Goal: Information Seeking & Learning: Understand process/instructions

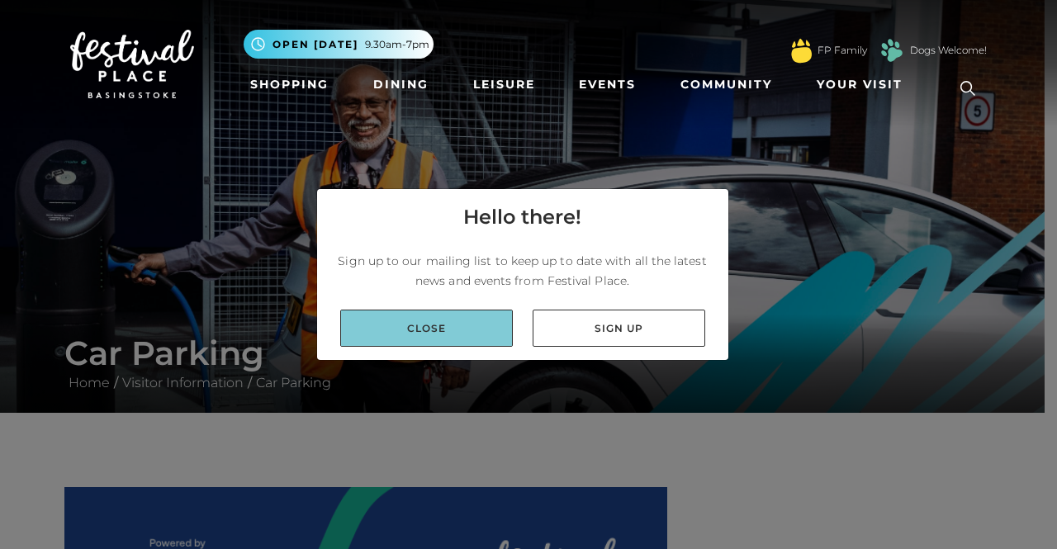
click at [494, 323] on link "Close" at bounding box center [426, 328] width 173 height 37
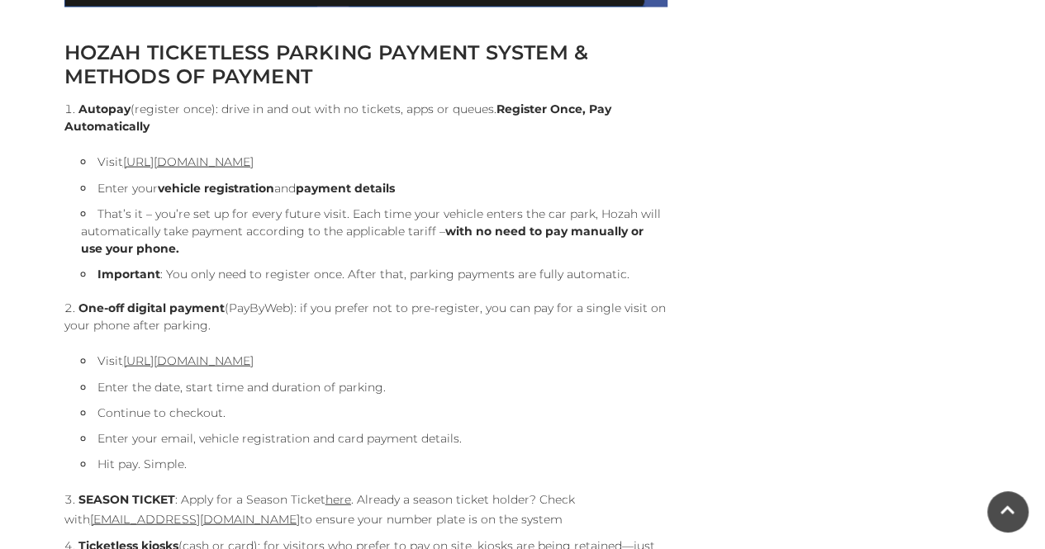
scroll to position [1817, 0]
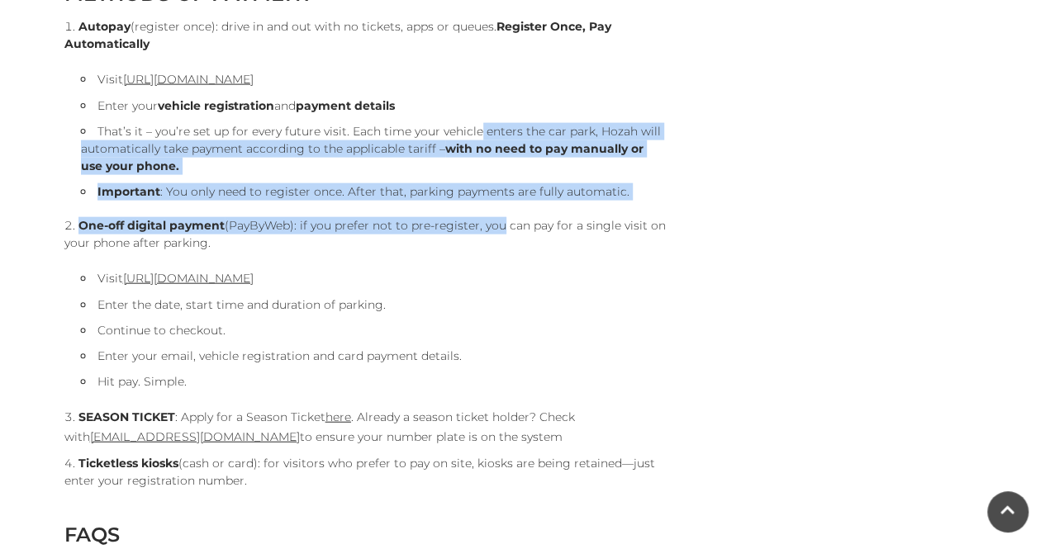
drag, startPoint x: 476, startPoint y: 129, endPoint x: 497, endPoint y: 215, distance: 88.6
click at [497, 215] on ol "Autopay (register once): drive in and out with no tickets, apps or queues. Regi…" at bounding box center [365, 254] width 603 height 472
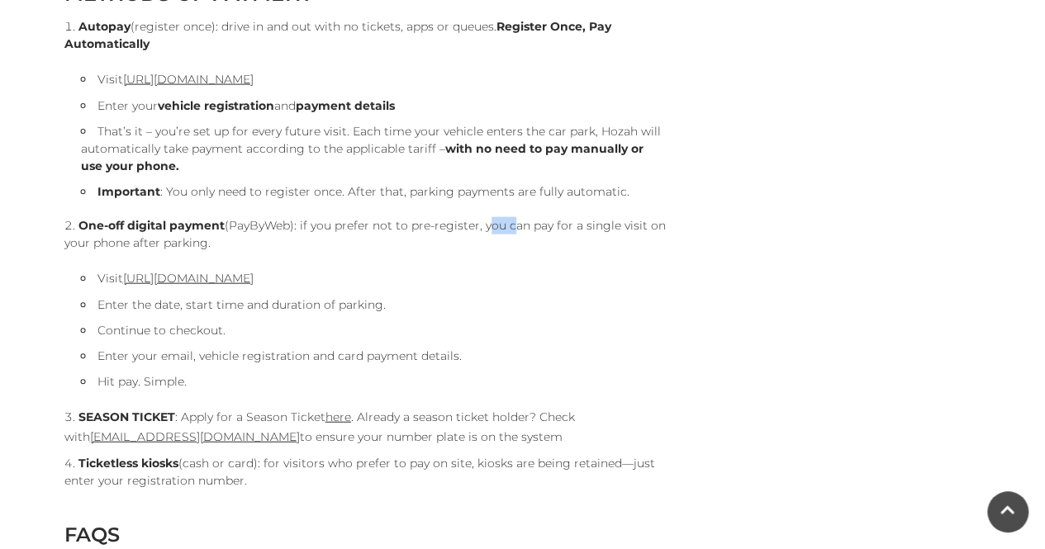
click at [497, 215] on ol "Autopay (register once): drive in and out with no tickets, apps or queues. Regi…" at bounding box center [365, 254] width 603 height 472
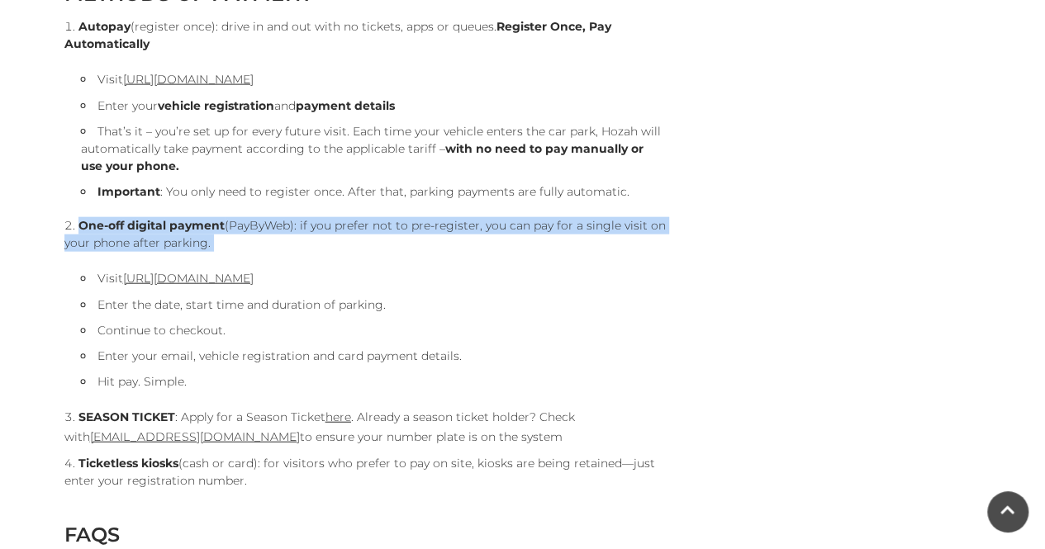
click at [497, 215] on ol "Autopay (register once): drive in and out with no tickets, apps or queues. Regi…" at bounding box center [365, 254] width 603 height 472
click at [524, 221] on li "One-off digital payment (PayByWeb): if you prefer not to pre-register, you can …" at bounding box center [365, 303] width 603 height 173
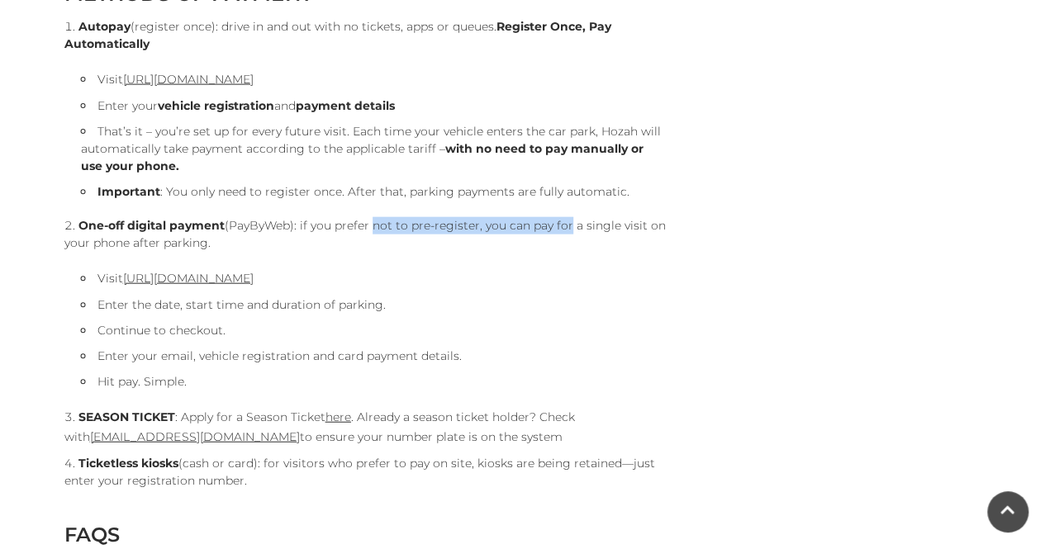
drag, startPoint x: 563, startPoint y: 232, endPoint x: 368, endPoint y: 218, distance: 195.5
click at [368, 218] on li "One-off digital payment (PayByWeb): if you prefer not to pre-register, you can …" at bounding box center [365, 303] width 603 height 173
click at [409, 221] on li "One-off digital payment (PayByWeb): if you prefer not to pre-register, you can …" at bounding box center [365, 303] width 603 height 173
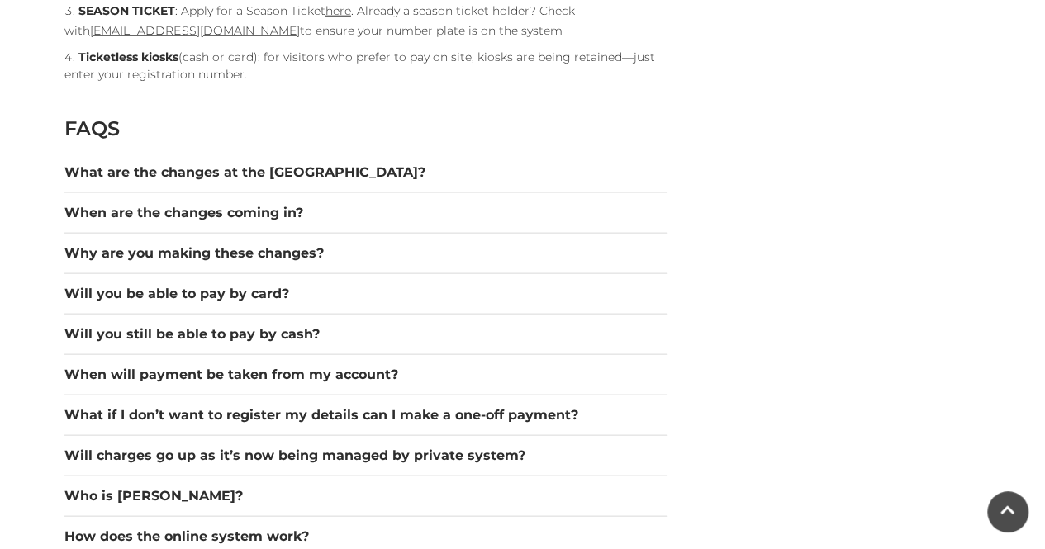
scroll to position [2230, 0]
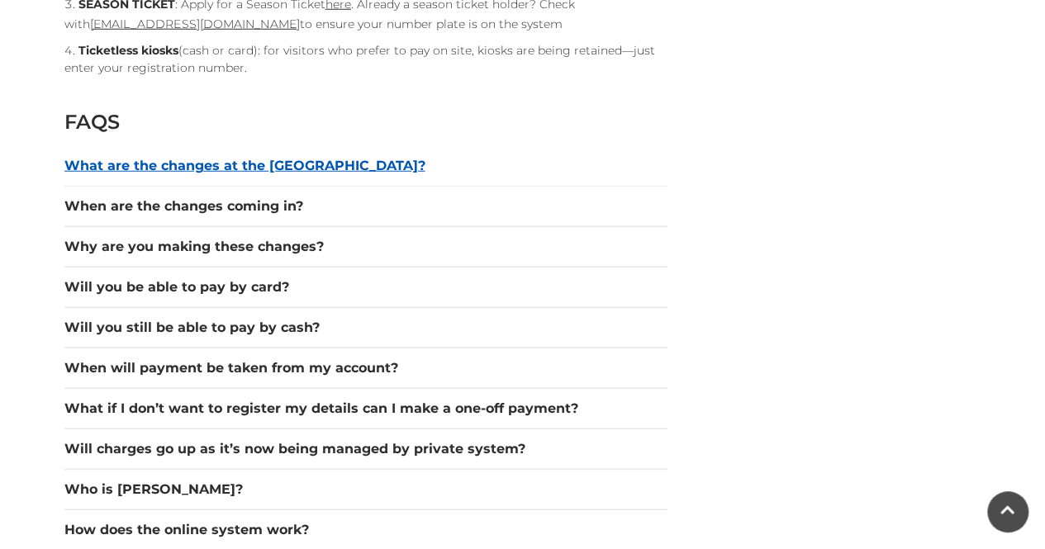
click at [284, 169] on button "What are the changes at the [GEOGRAPHIC_DATA]?" at bounding box center [365, 166] width 603 height 20
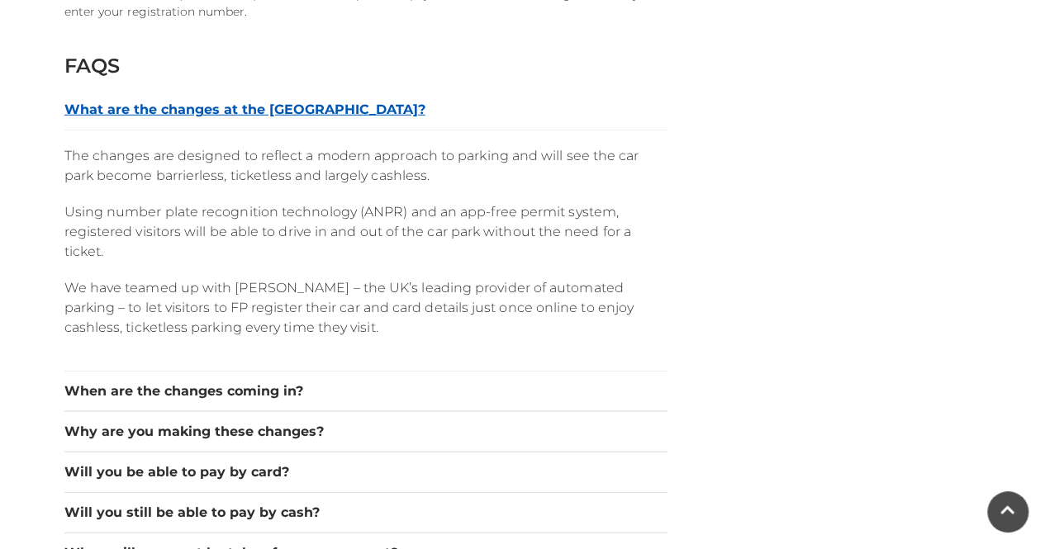
scroll to position [2313, 0]
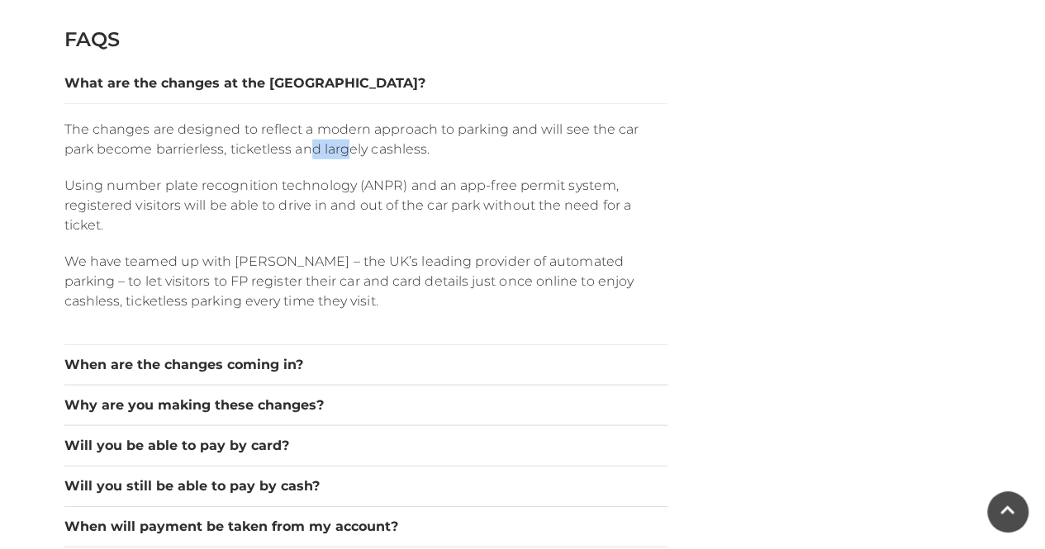
drag, startPoint x: 311, startPoint y: 148, endPoint x: 348, endPoint y: 151, distance: 37.3
click at [347, 151] on p "The changes are designed to reflect a modern approach to parking and will see t…" at bounding box center [365, 140] width 603 height 40
click at [348, 151] on p "The changes are designed to reflect a modern approach to parking and will see t…" at bounding box center [365, 140] width 603 height 40
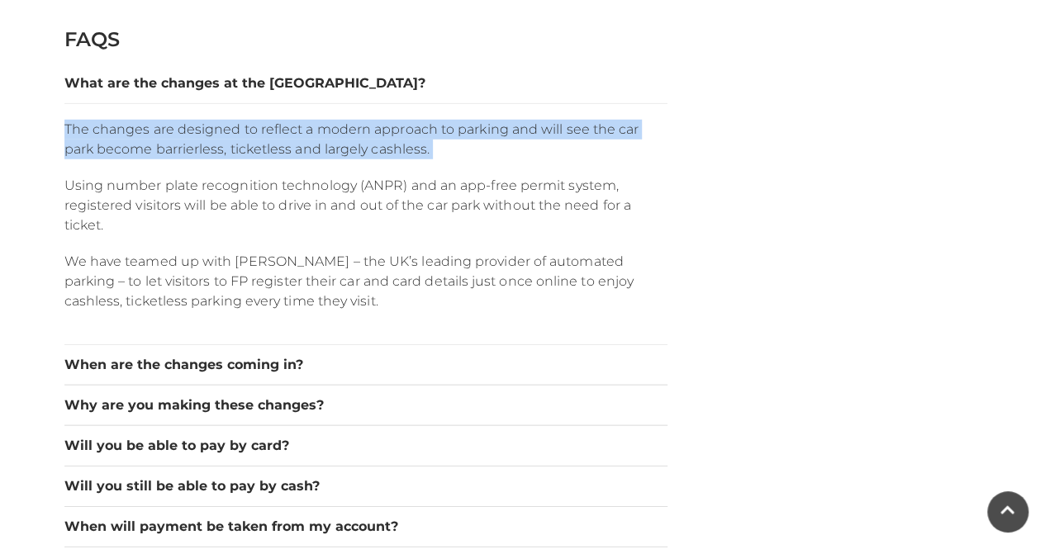
click at [348, 151] on p "The changes are designed to reflect a modern approach to parking and will see t…" at bounding box center [365, 140] width 603 height 40
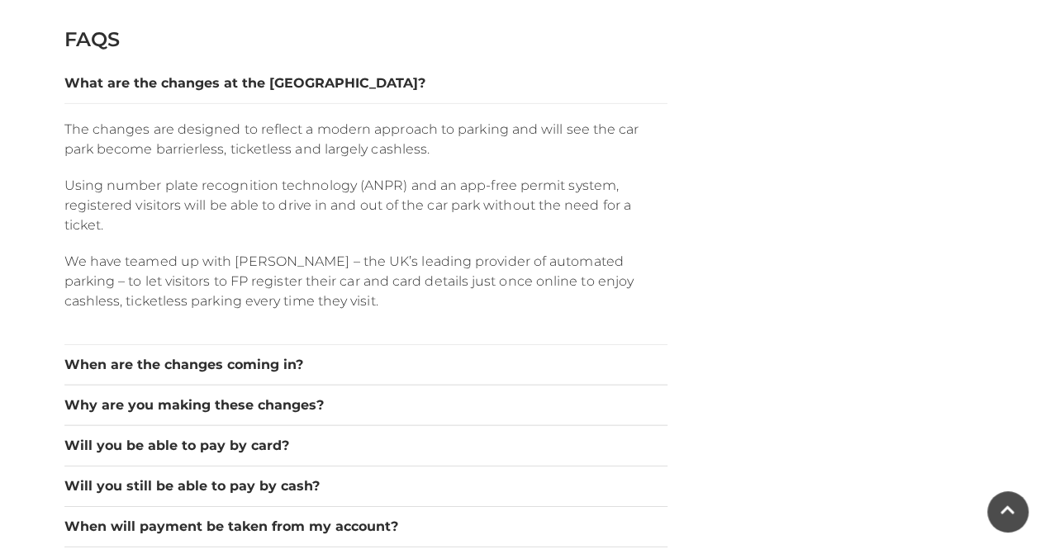
click at [375, 187] on p "Using number plate recognition technology (ANPR) and an app-free permit system,…" at bounding box center [365, 205] width 603 height 59
drag, startPoint x: 391, startPoint y: 192, endPoint x: 171, endPoint y: 173, distance: 220.6
click at [171, 173] on div "The changes are designed to reflect a modern approach to parking and will see t…" at bounding box center [365, 223] width 603 height 241
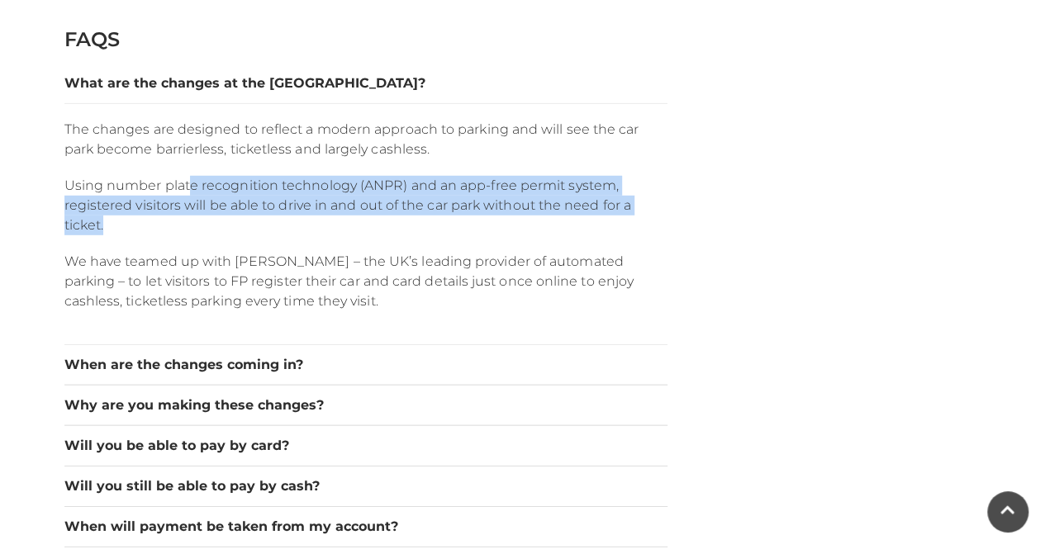
drag, startPoint x: 188, startPoint y: 186, endPoint x: 253, endPoint y: 232, distance: 79.3
click at [253, 232] on p "Using number plate recognition technology (ANPR) and an app-free permit system,…" at bounding box center [365, 205] width 603 height 59
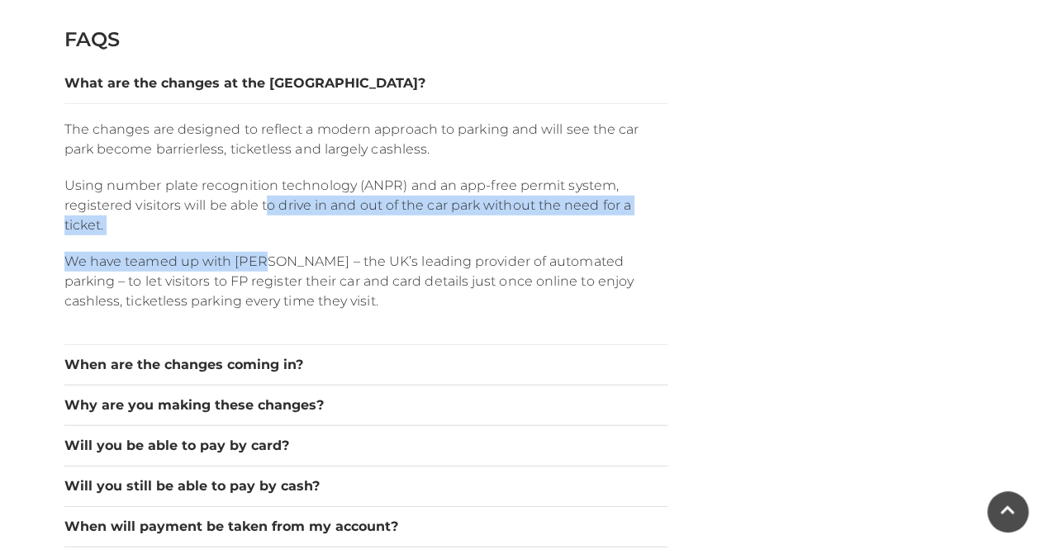
drag, startPoint x: 266, startPoint y: 201, endPoint x: 270, endPoint y: 242, distance: 41.5
click at [270, 242] on div "The changes are designed to reflect a modern approach to parking and will see t…" at bounding box center [365, 223] width 603 height 241
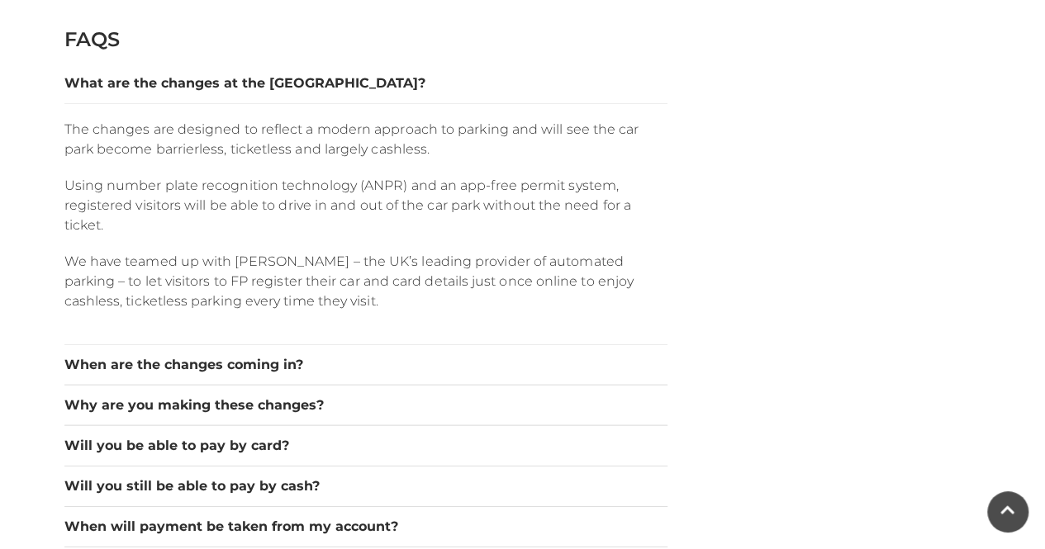
click at [287, 278] on p "We have teamed up with [PERSON_NAME] – the UK’s leading provider of automated p…" at bounding box center [365, 281] width 603 height 59
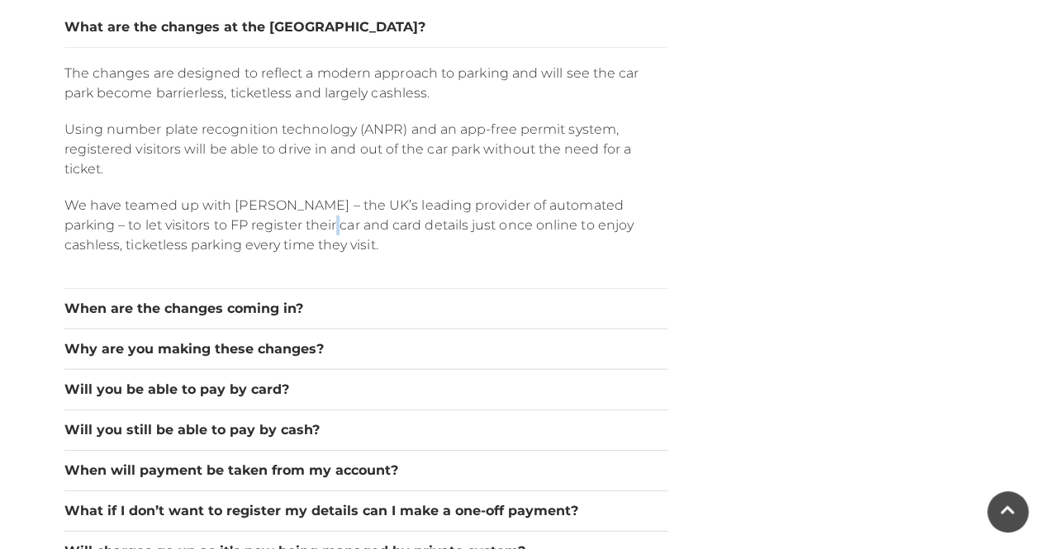
scroll to position [2396, 0]
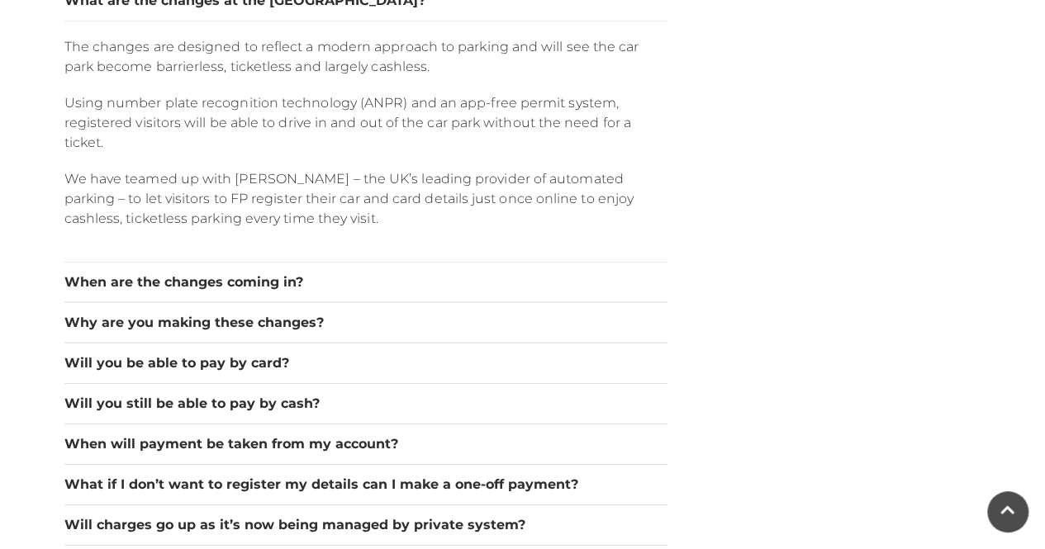
click at [289, 266] on div "When are the changes coming in?" at bounding box center [365, 283] width 603 height 40
click at [289, 278] on button "When are the changes coming in?" at bounding box center [365, 283] width 603 height 20
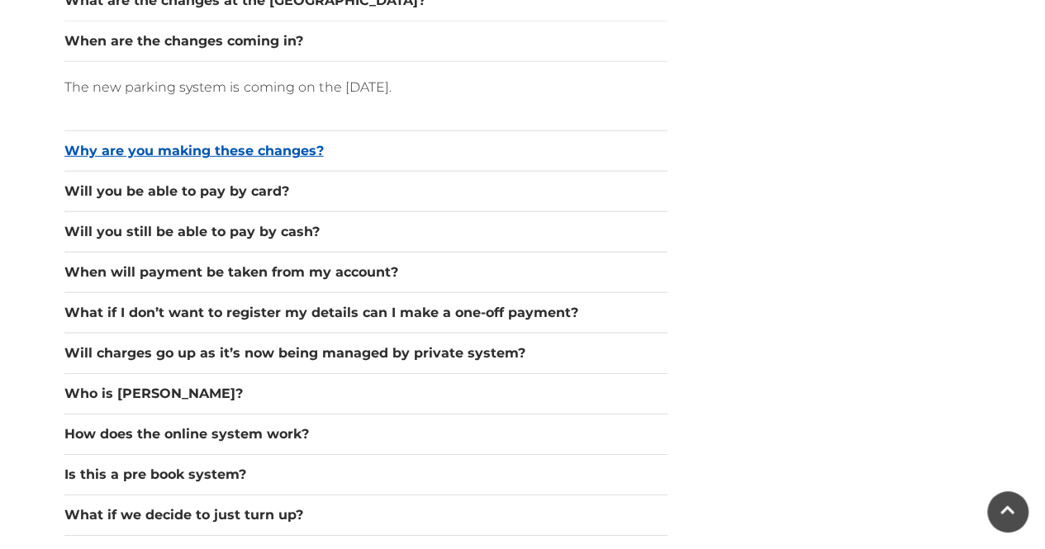
click at [317, 150] on button "Why are you making these changes?" at bounding box center [365, 151] width 603 height 20
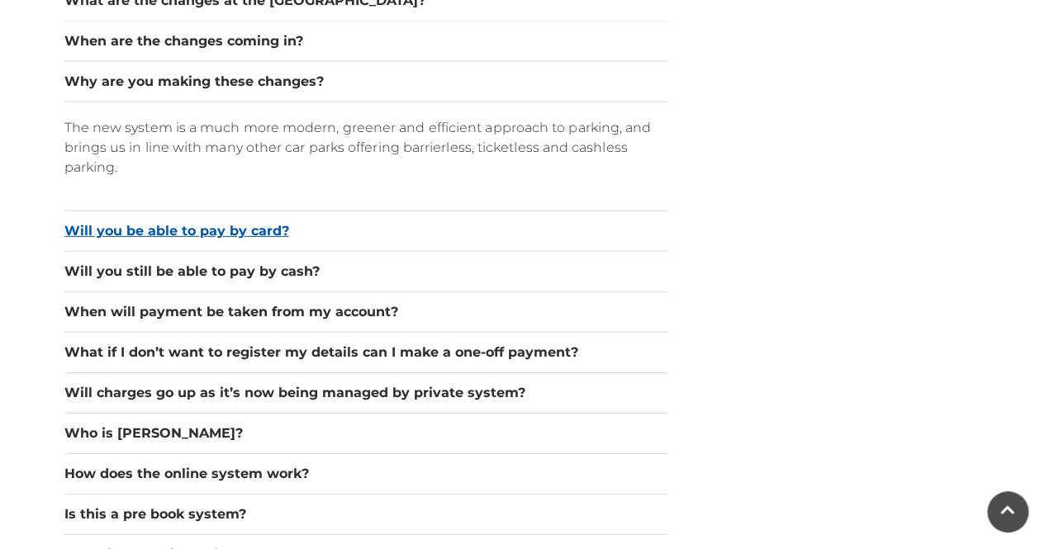
click at [283, 222] on button "Will you be able to pay by card?" at bounding box center [365, 231] width 603 height 20
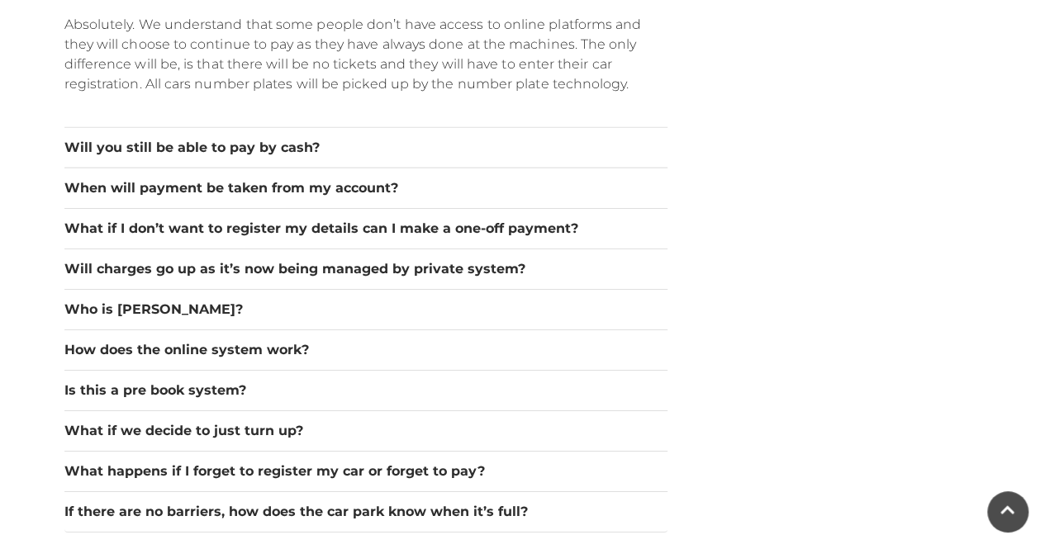
scroll to position [2561, 0]
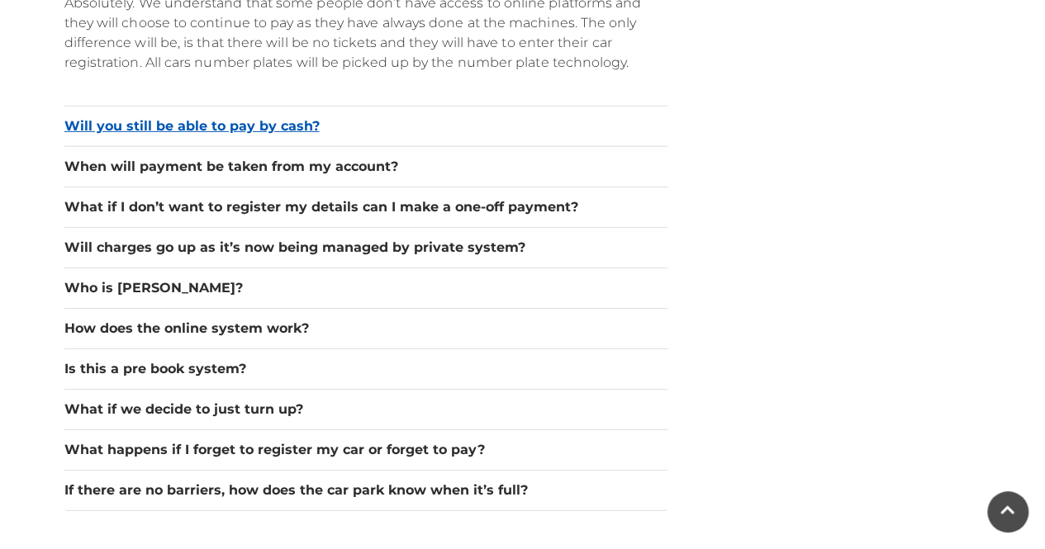
click at [280, 120] on button "Will you still be able to pay by cash?" at bounding box center [365, 126] width 603 height 20
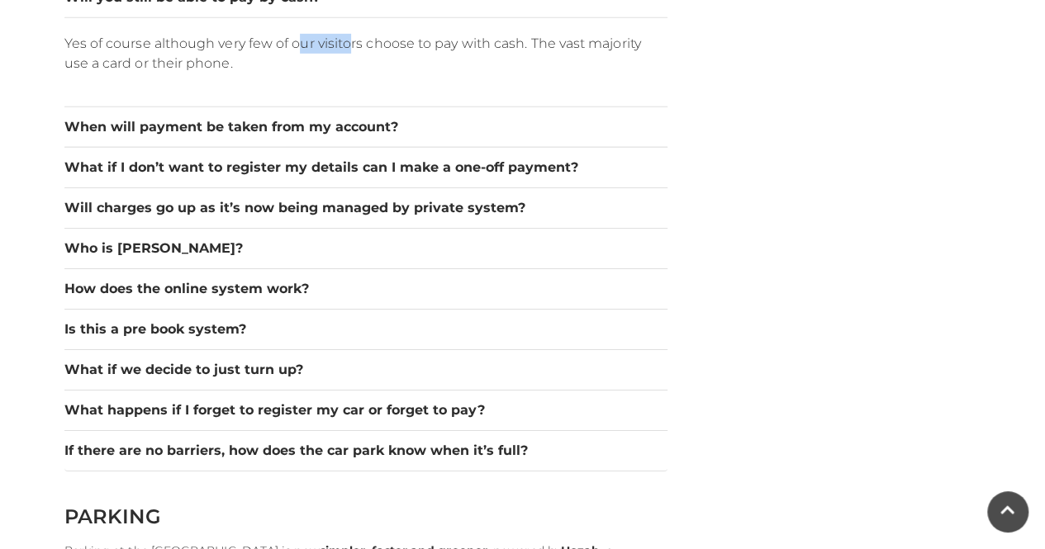
drag, startPoint x: 331, startPoint y: 44, endPoint x: 352, endPoint y: 44, distance: 20.7
click at [352, 44] on p "Yes of course although very few of our visitors choose to pay with cash. The va…" at bounding box center [365, 54] width 603 height 40
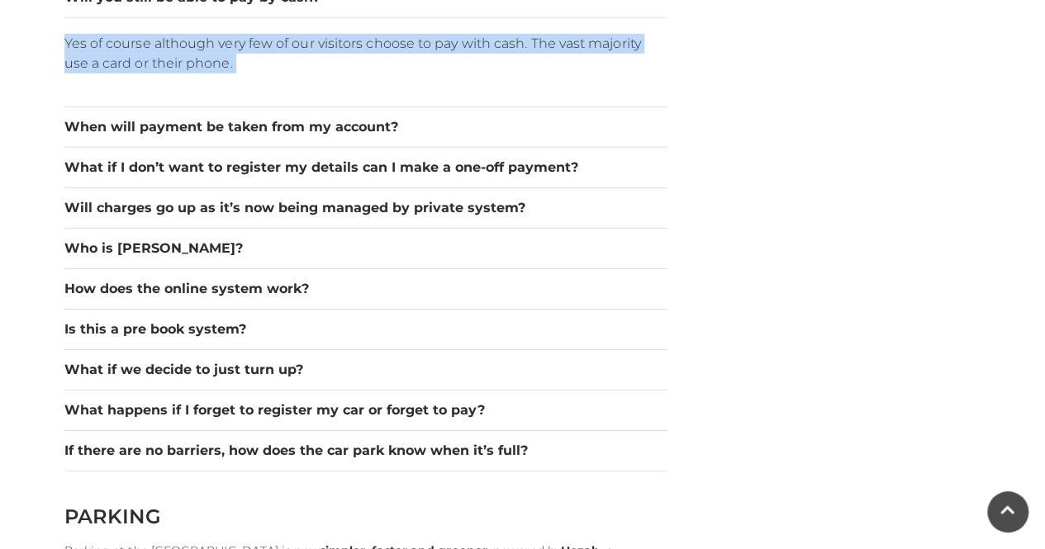
click at [352, 44] on p "Yes of course although very few of our visitors choose to pay with cash. The va…" at bounding box center [365, 54] width 603 height 40
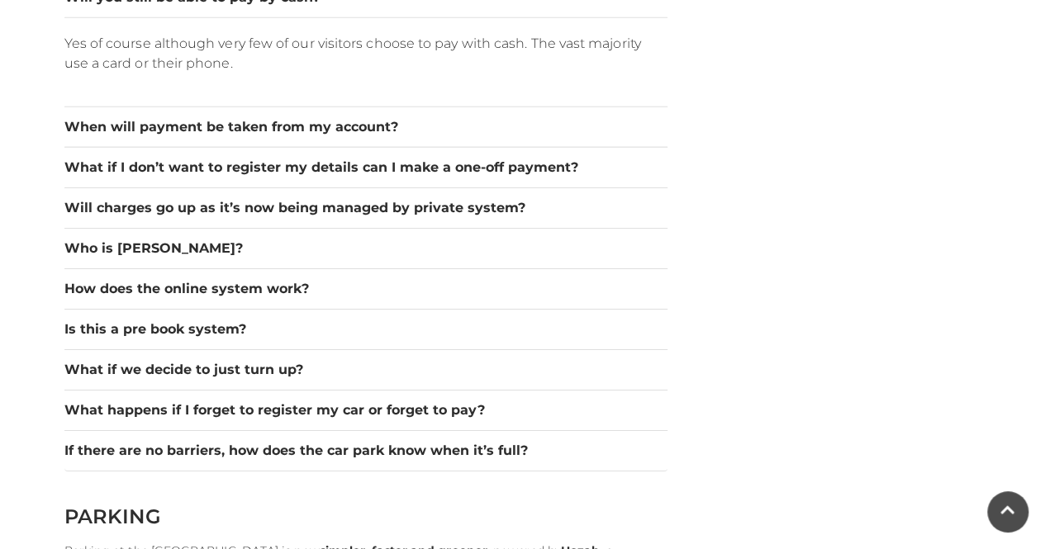
click at [352, 44] on p "Yes of course although very few of our visitors choose to pay with cash. The va…" at bounding box center [365, 54] width 603 height 40
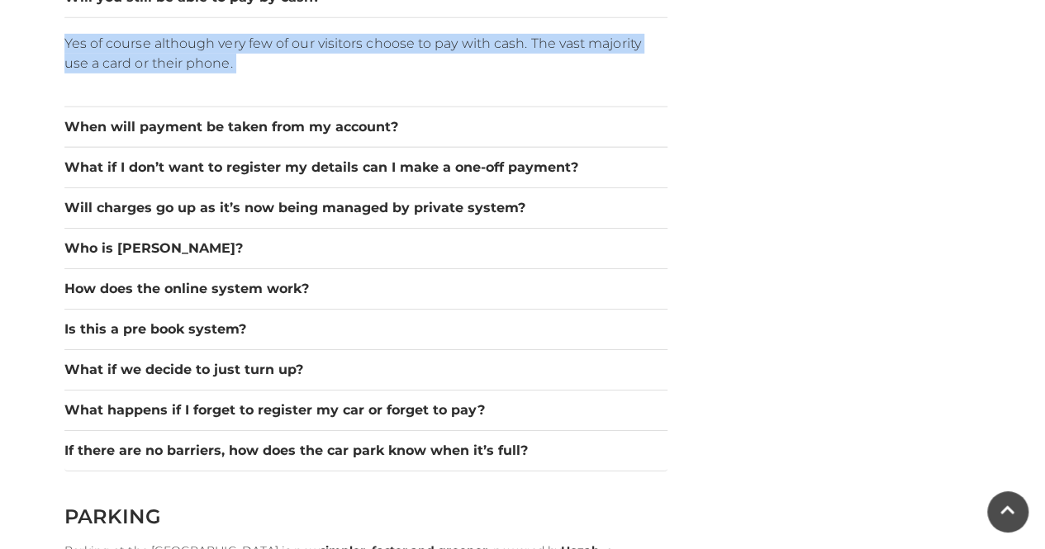
click at [352, 44] on p "Yes of course although very few of our visitors choose to pay with cash. The va…" at bounding box center [365, 54] width 603 height 40
click at [333, 63] on p "Yes of course although very few of our visitors choose to pay with cash. The va…" at bounding box center [365, 54] width 603 height 40
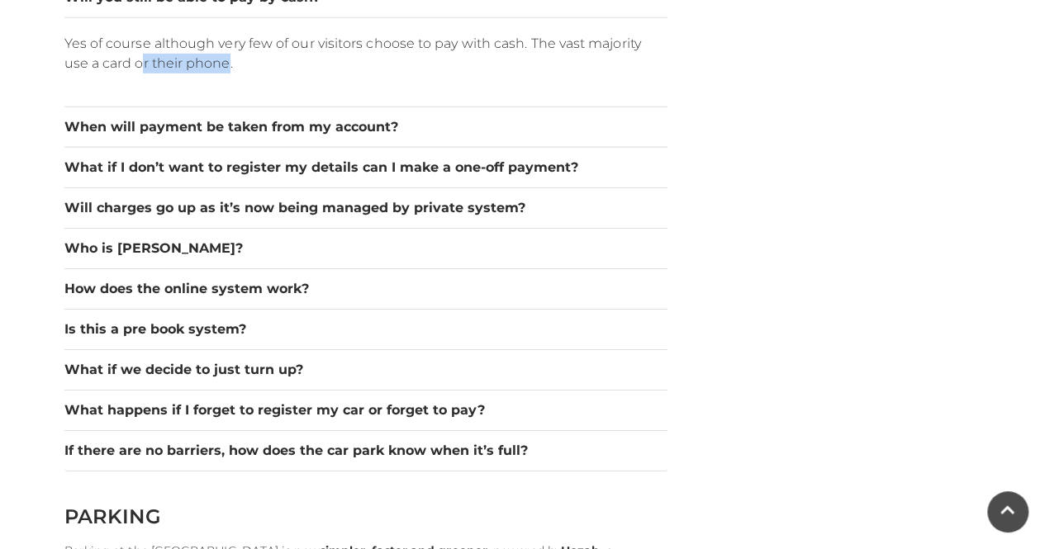
drag, startPoint x: 222, startPoint y: 65, endPoint x: 140, endPoint y: 59, distance: 82.0
click at [140, 59] on p "Yes of course although very few of our visitors choose to pay with cash. The va…" at bounding box center [365, 54] width 603 height 40
drag, startPoint x: 157, startPoint y: 62, endPoint x: 197, endPoint y: 62, distance: 39.7
click at [197, 62] on p "Yes of course although very few of our visitors choose to pay with cash. The va…" at bounding box center [365, 54] width 603 height 40
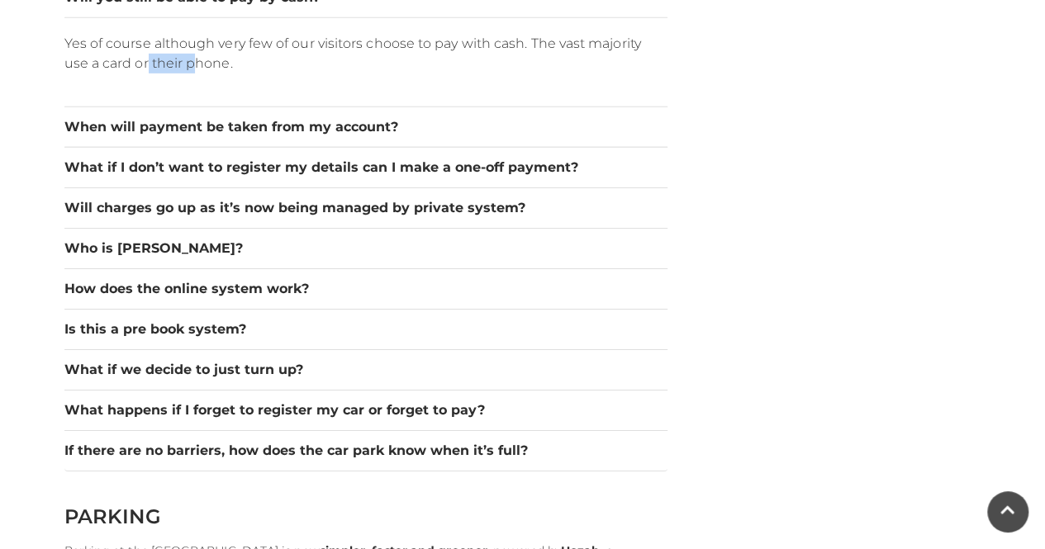
click at [197, 62] on p "Yes of course although very few of our visitors choose to pay with cash. The va…" at bounding box center [365, 54] width 603 height 40
click at [209, 108] on div "When will payment be taken from my account?" at bounding box center [365, 127] width 603 height 40
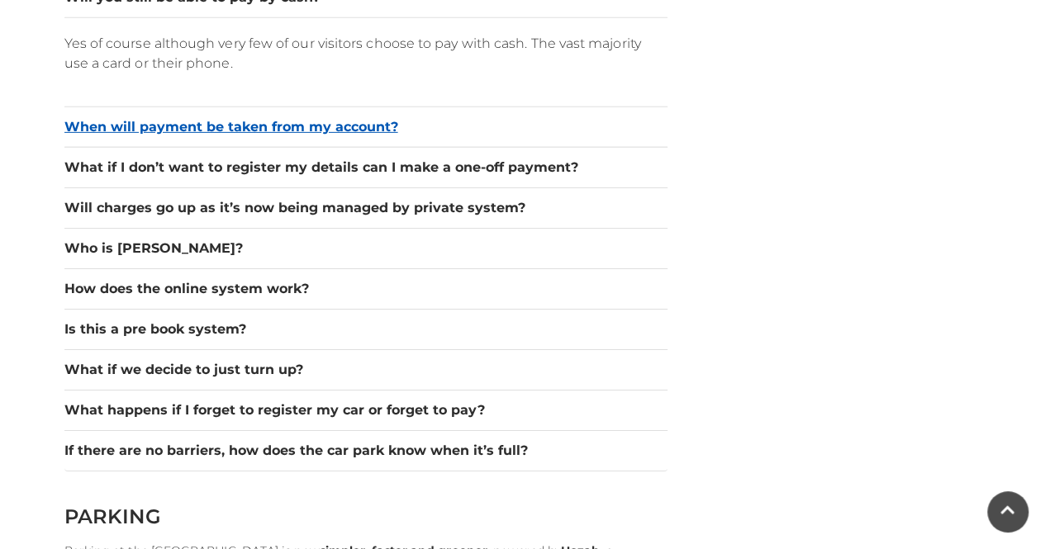
click at [211, 117] on button "When will payment be taken from my account?" at bounding box center [365, 127] width 603 height 20
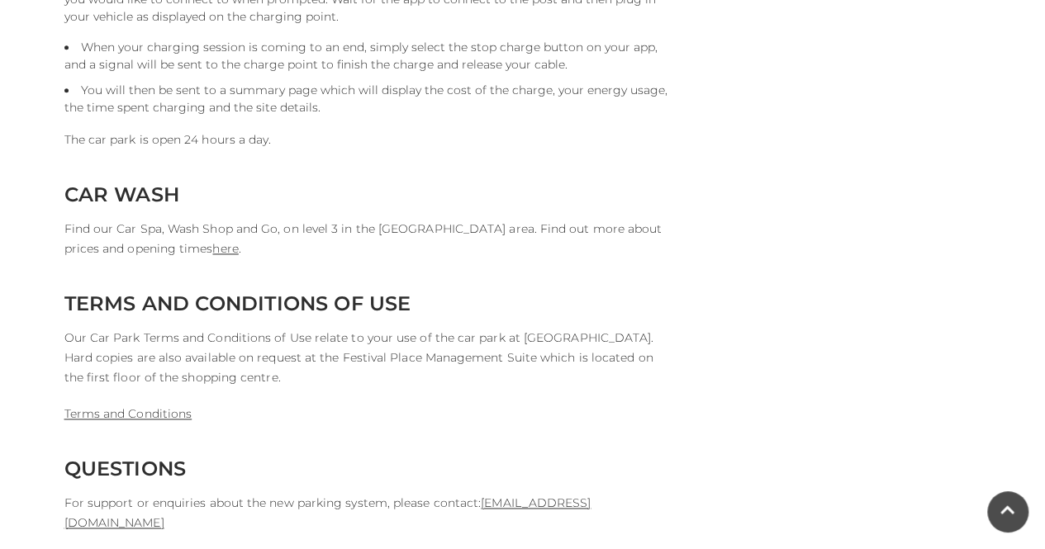
scroll to position [4611, 0]
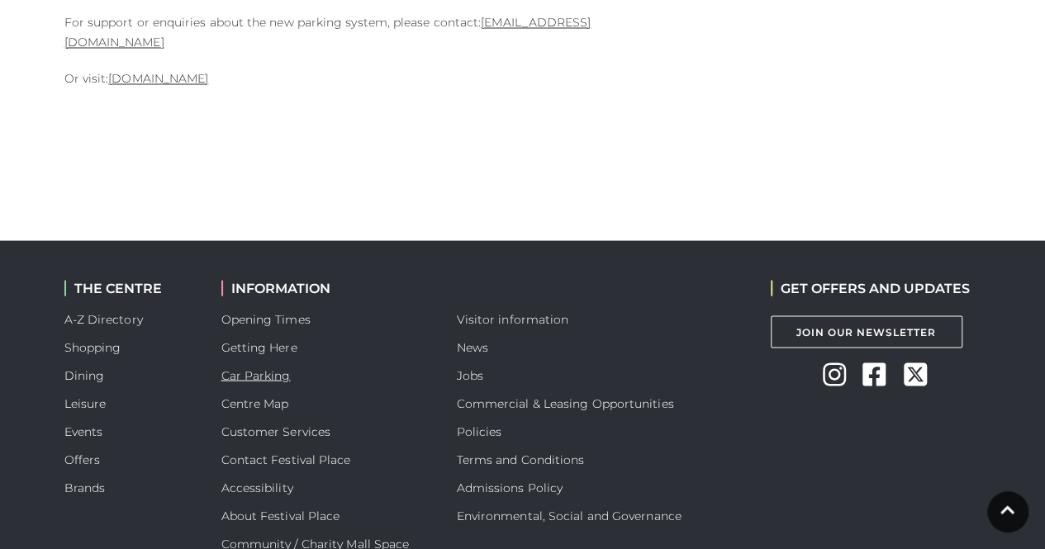
click at [241, 368] on link "Car Parking" at bounding box center [255, 375] width 69 height 15
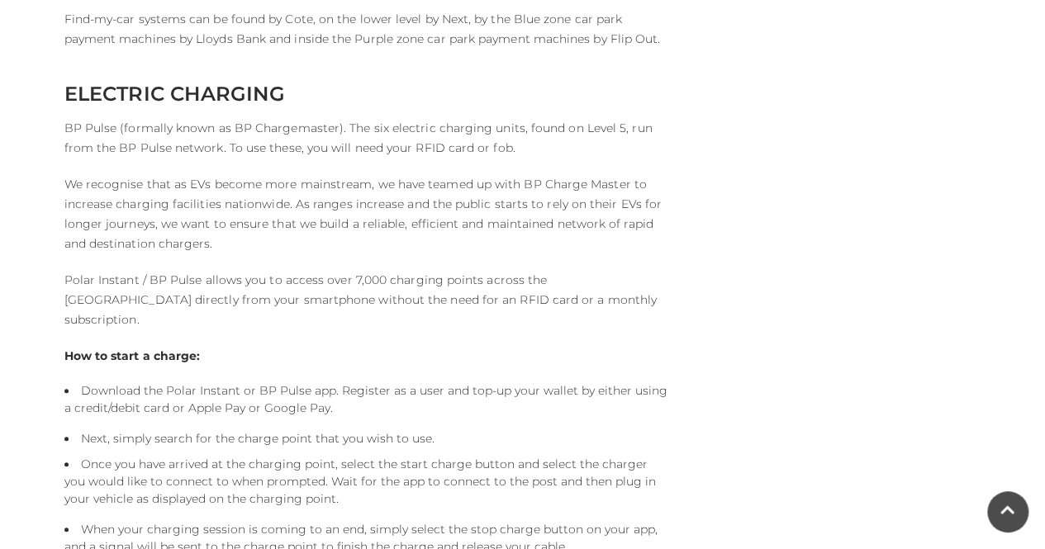
scroll to position [3552, 0]
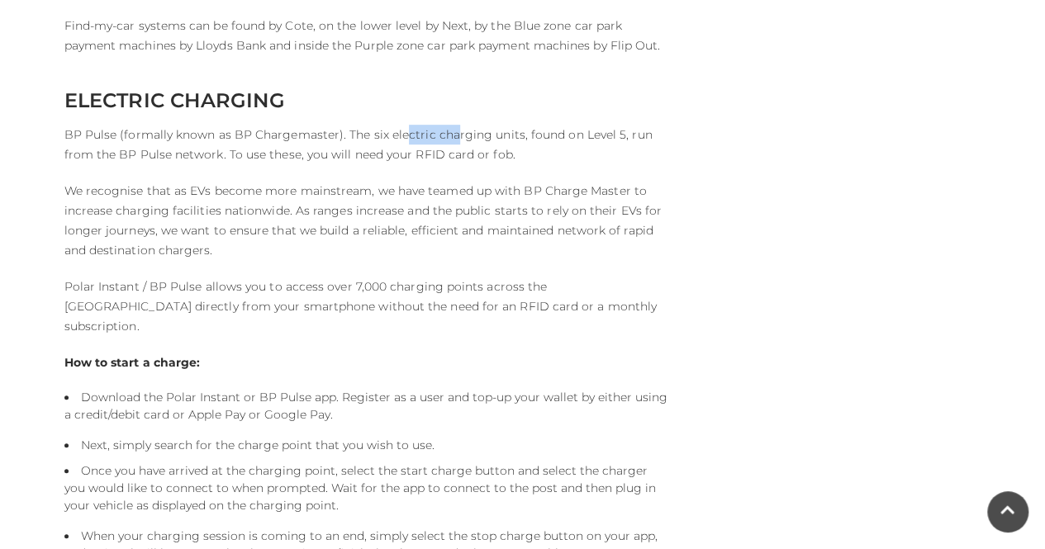
drag, startPoint x: 451, startPoint y: 131, endPoint x: 400, endPoint y: 135, distance: 51.4
click at [400, 135] on p "BP Pulse (formally known as BP Chargemaster). The six electric charging units, …" at bounding box center [365, 145] width 603 height 40
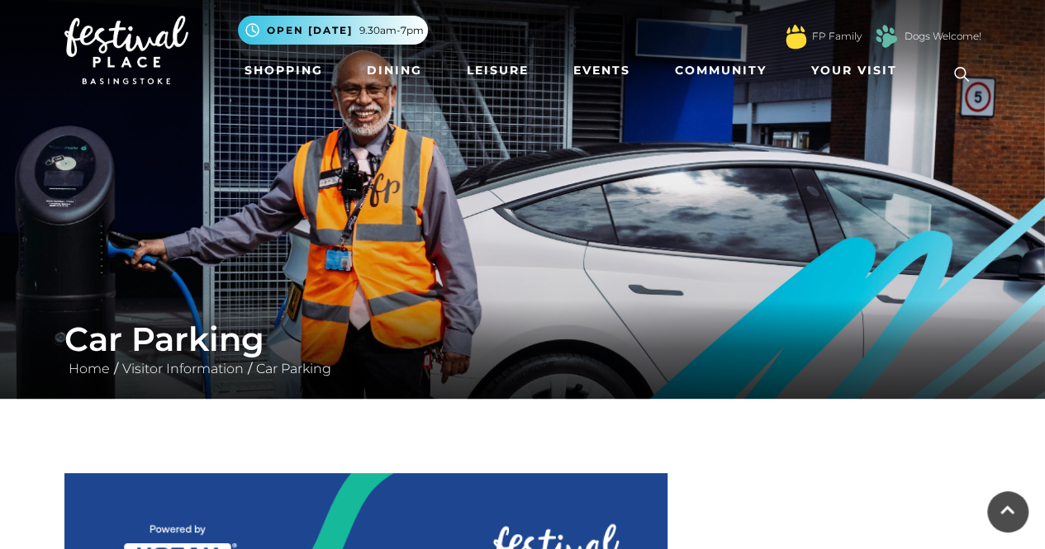
scroll to position [0, 0]
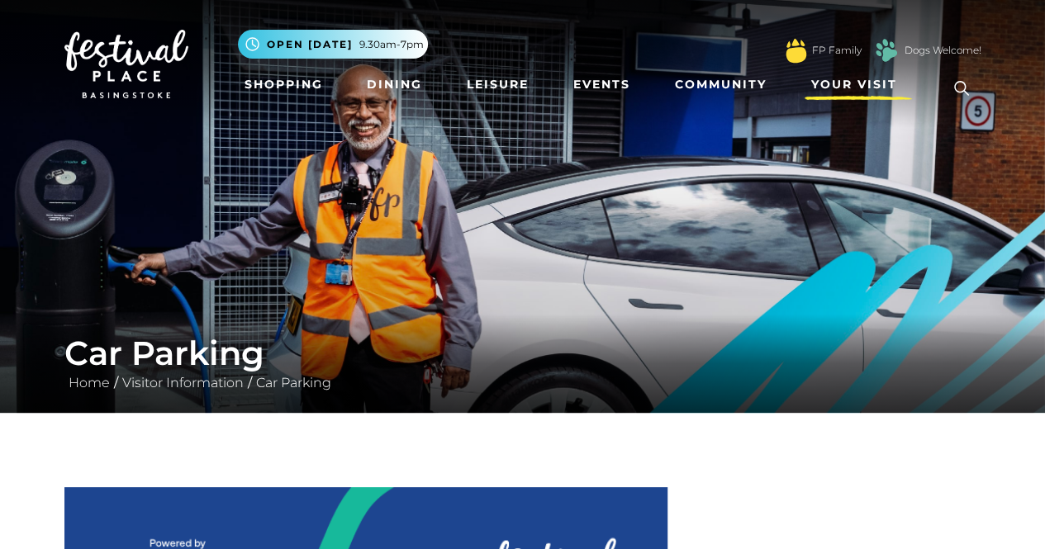
click at [844, 85] on span "Your Visit" at bounding box center [854, 84] width 86 height 17
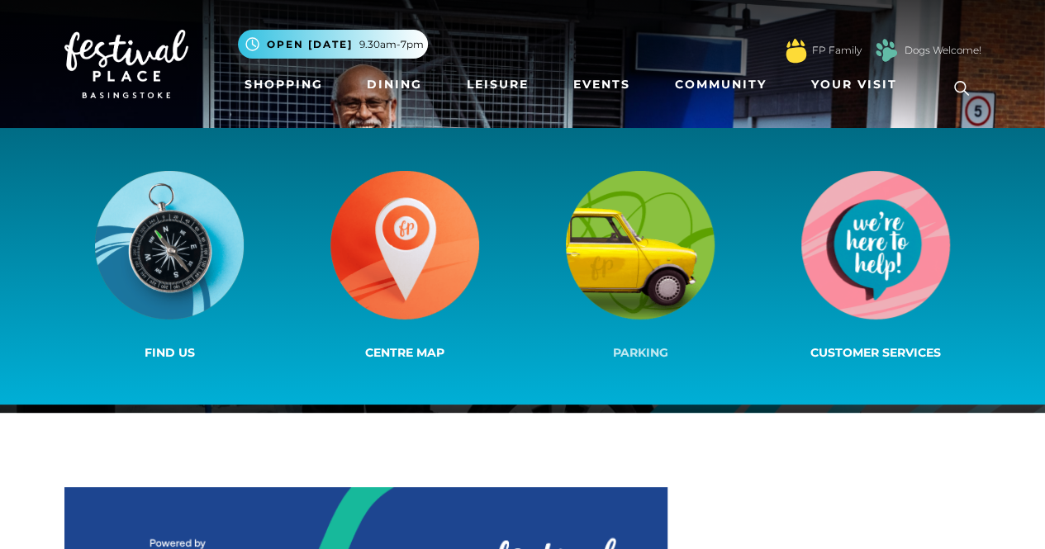
click at [631, 303] on img at bounding box center [640, 245] width 149 height 149
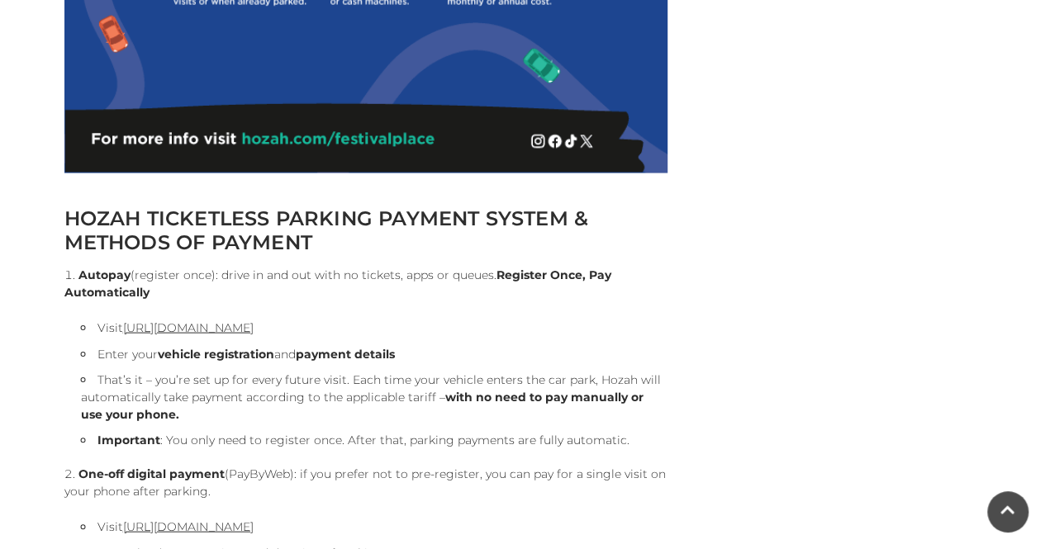
scroll to position [1735, 0]
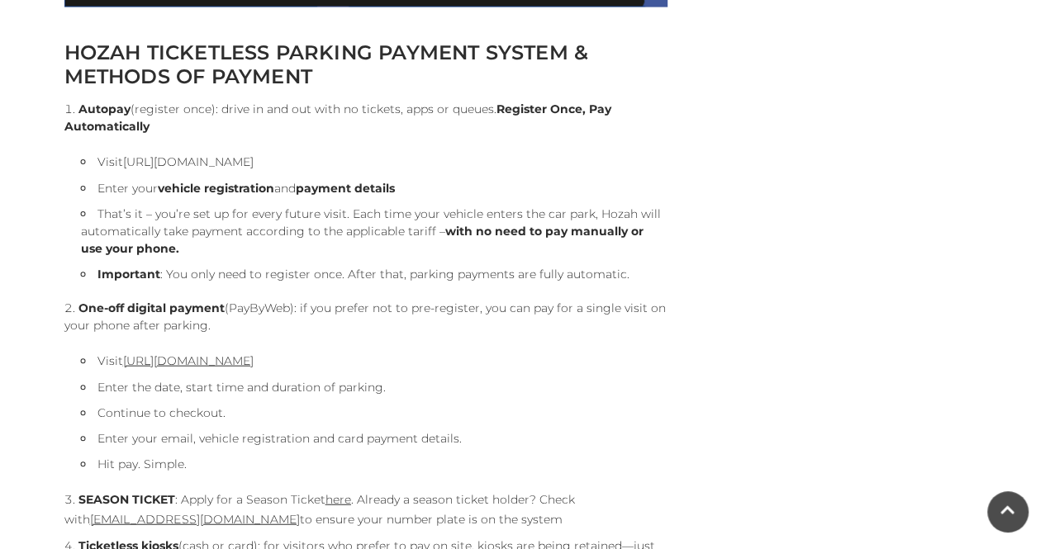
click at [231, 163] on link "[URL][DOMAIN_NAME]" at bounding box center [188, 161] width 131 height 15
